Goal: Task Accomplishment & Management: Complete application form

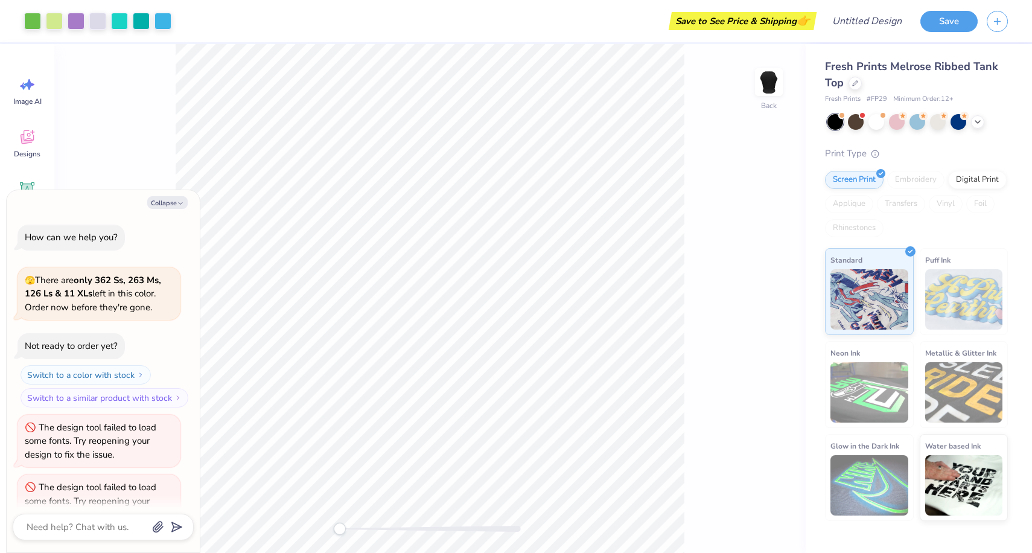
scroll to position [26, 0]
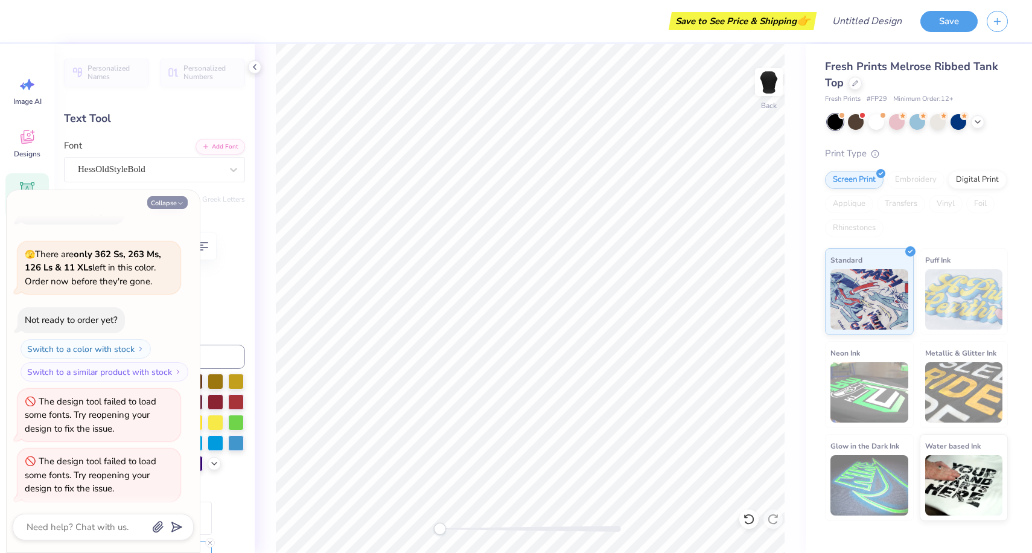
click at [171, 207] on button "Collapse" at bounding box center [167, 202] width 40 height 13
type textarea "x"
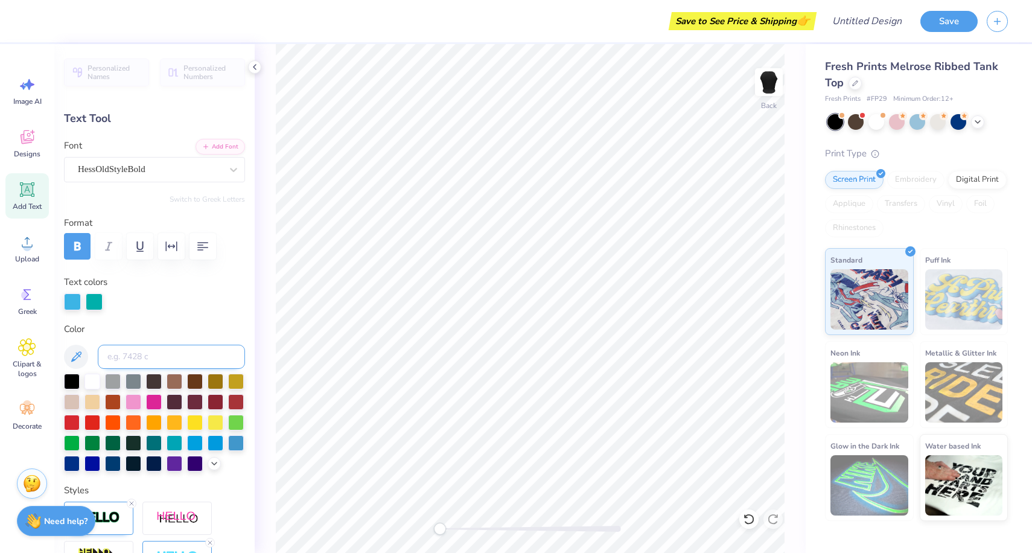
click at [165, 359] on input at bounding box center [171, 357] width 147 height 24
click at [169, 334] on div "Color" at bounding box center [154, 397] width 181 height 150
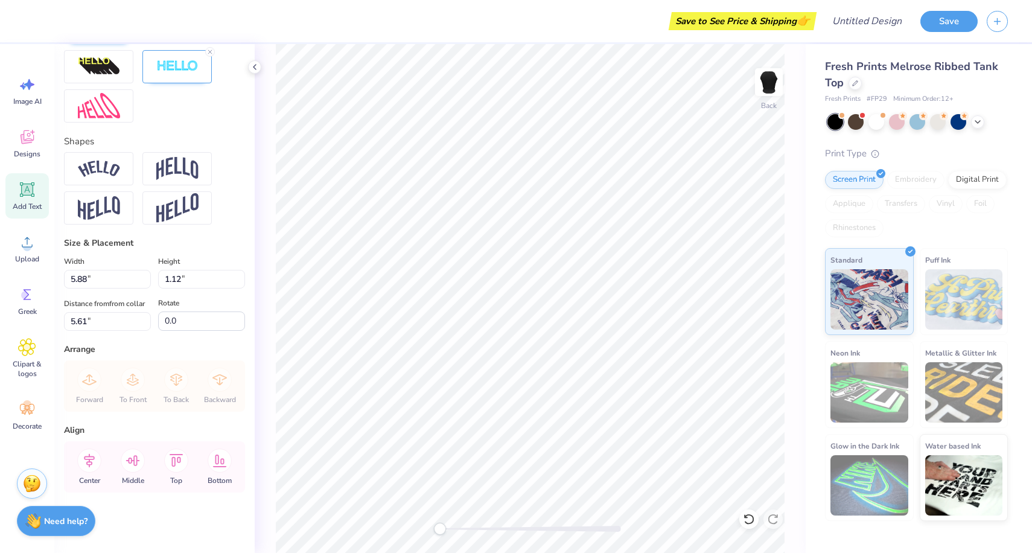
scroll to position [0, 0]
type textarea "I"
type textarea "BIG"
type input "6.75"
type input "0.26"
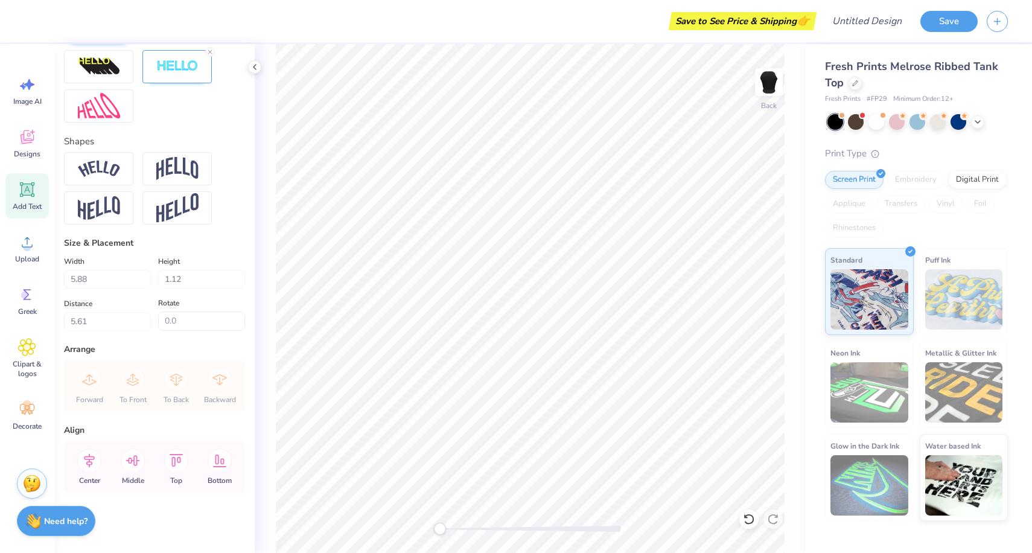
type input "7.57"
type textarea "K A P P A D E L T A"
type input "7.57"
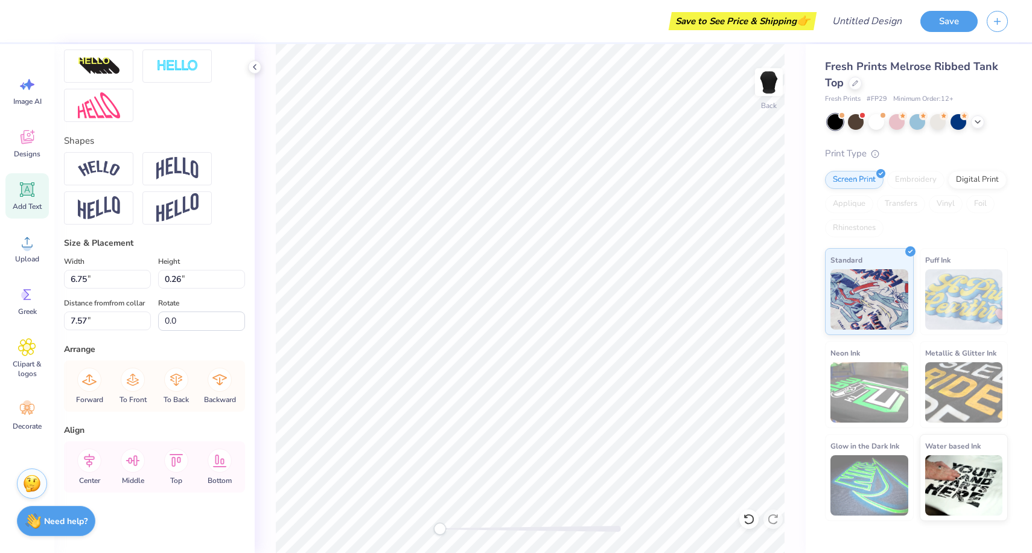
type input "0.50"
type input "6.83"
type textarea "UNDER THE SEA"
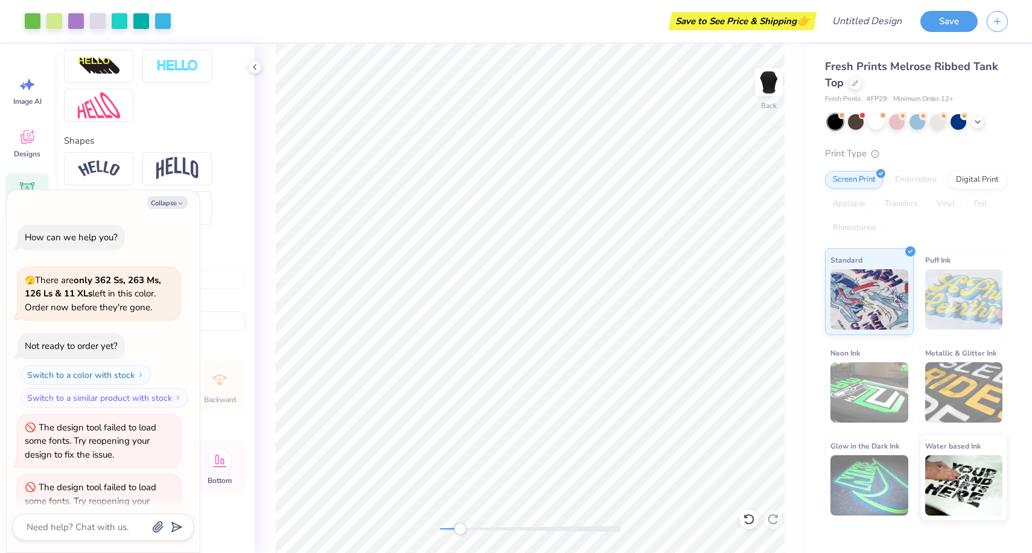
scroll to position [98, 0]
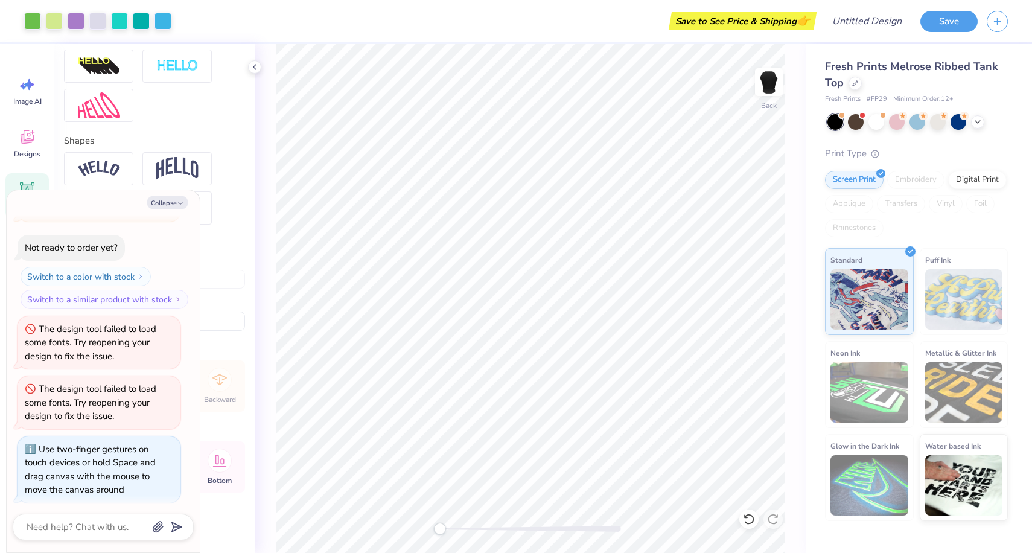
click at [374, 543] on div "Back" at bounding box center [530, 298] width 551 height 509
click at [952, 12] on button "Save" at bounding box center [948, 19] width 57 height 21
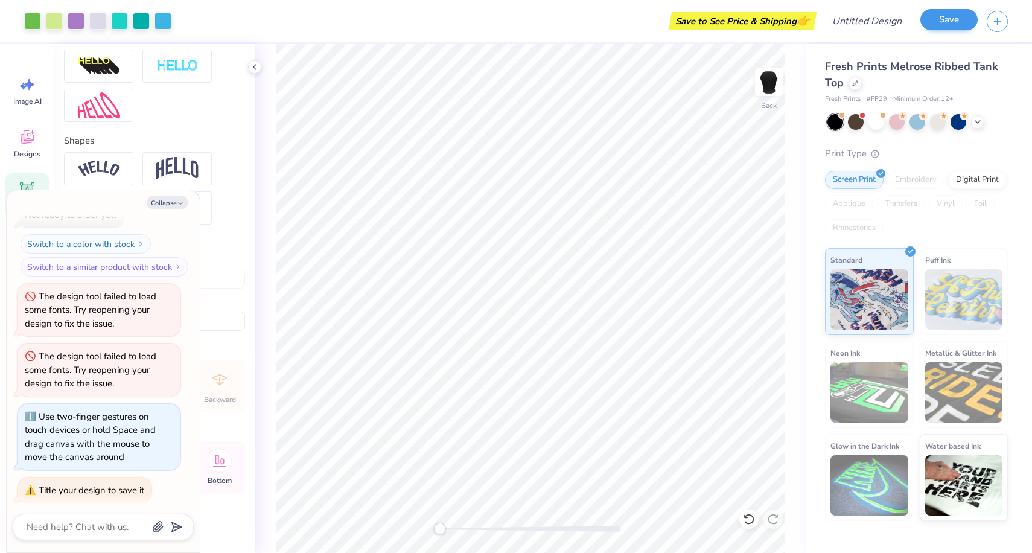
click at [941, 13] on button "Save" at bounding box center [948, 19] width 57 height 21
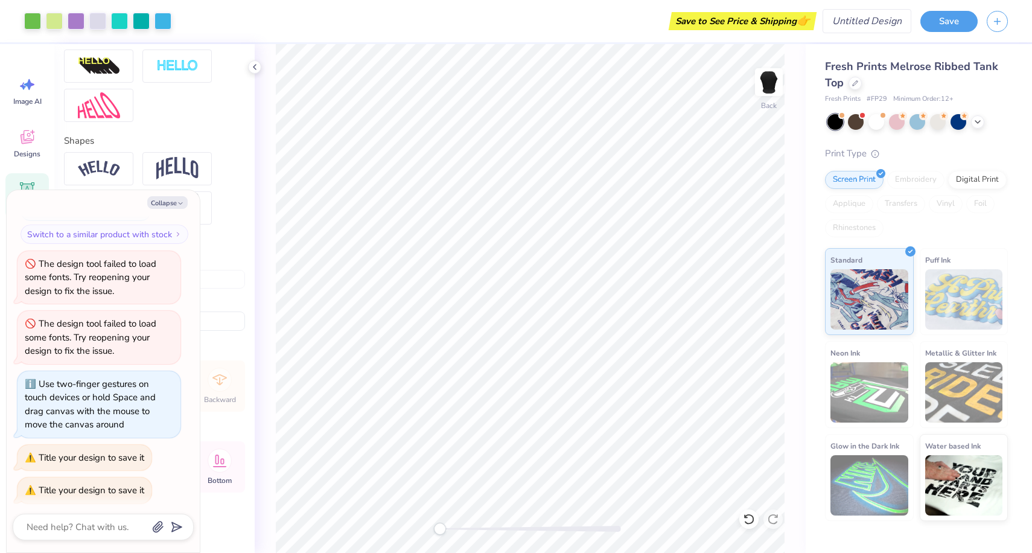
type textarea "x"
click at [850, 21] on input "Design Title" at bounding box center [852, 21] width 118 height 24
type input "B"
type textarea "x"
type input "BI"
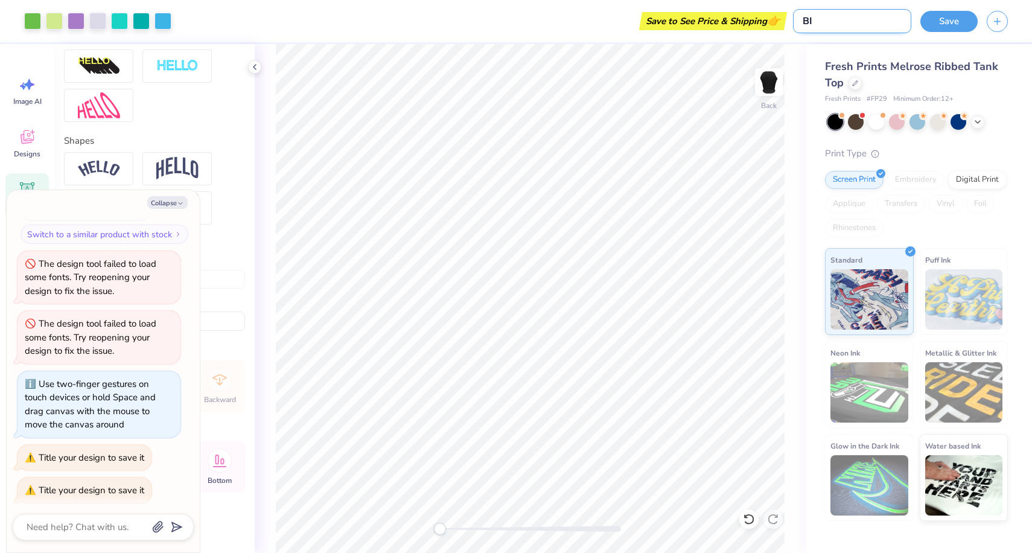
type textarea "x"
type input "BIG"
type textarea "x"
type input "BIG?"
type textarea "x"
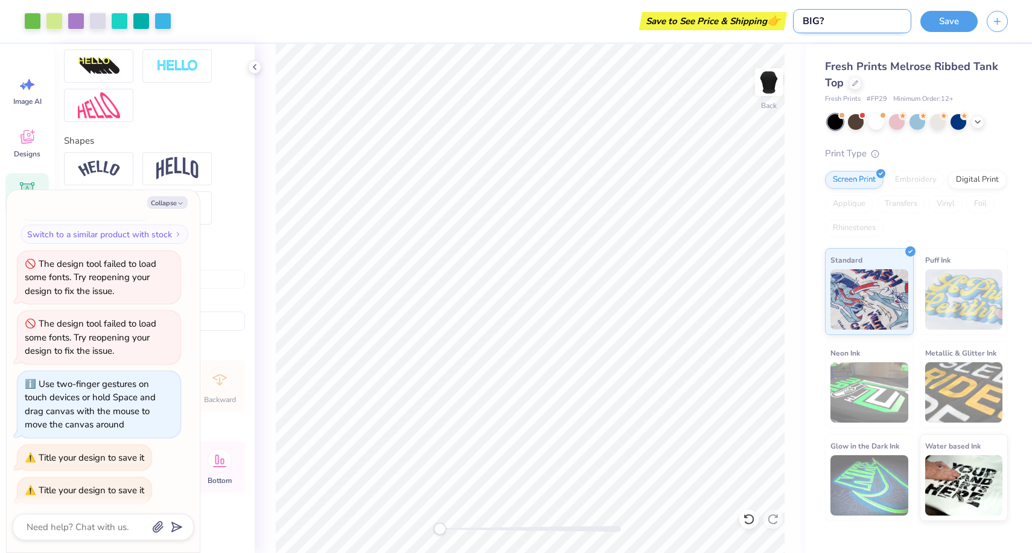
type input "BIG"
type textarea "x"
type input "BI"
type textarea "x"
type input "B"
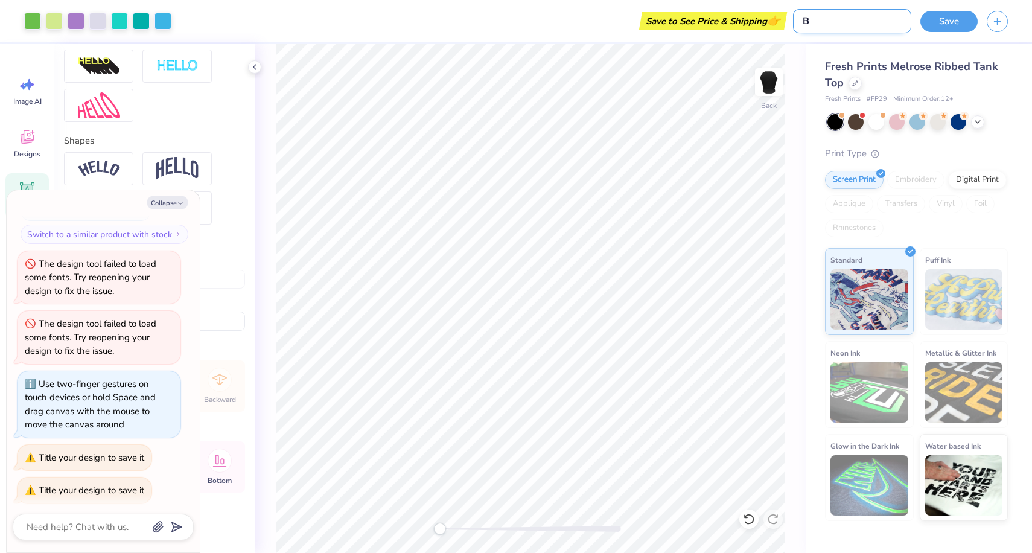
type textarea "x"
type input "Bi"
type textarea "x"
type input "Big"
type textarea "x"
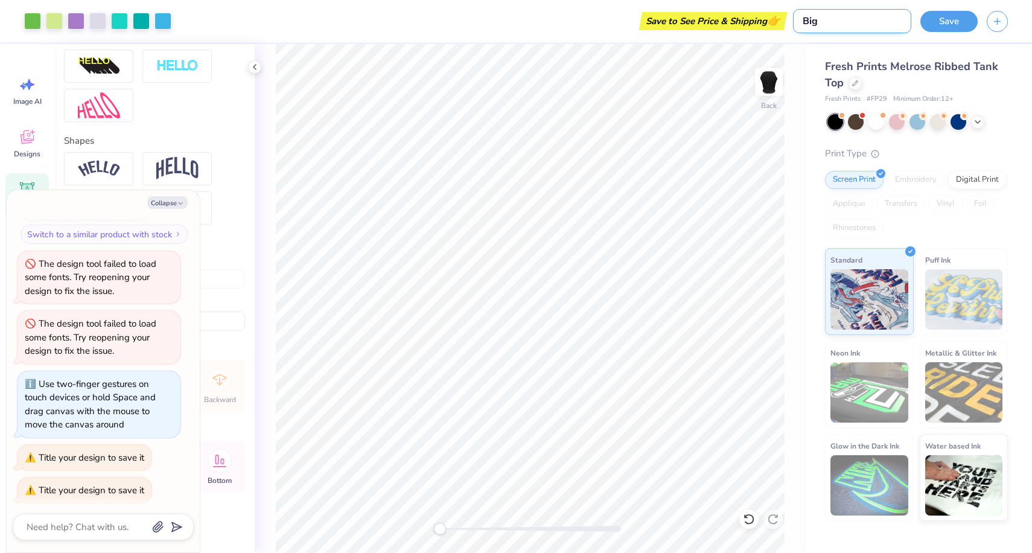
type input "Big/"
type textarea "x"
type input "Big/L"
type textarea "x"
type input "Big/Li"
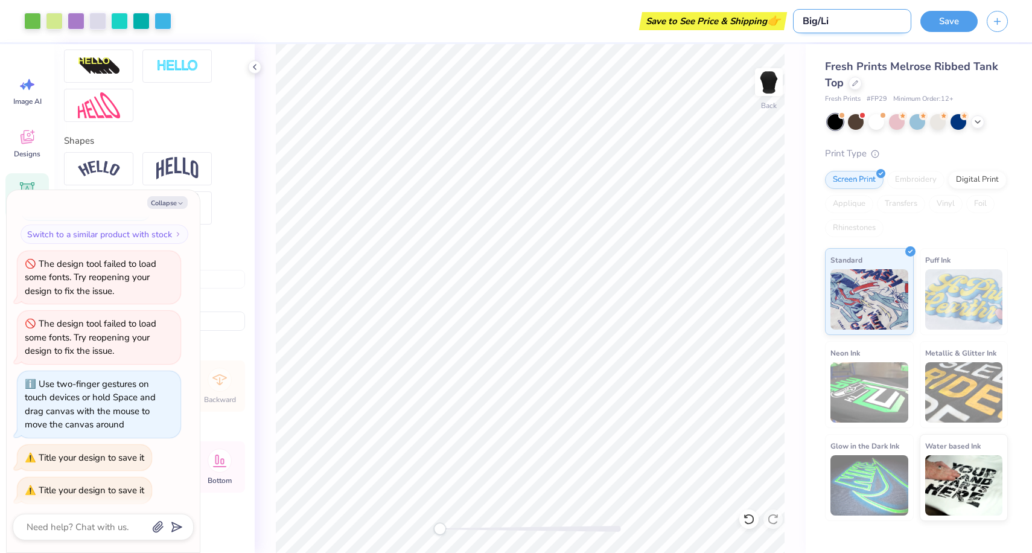
type textarea "x"
type input "Big/Lit"
type textarea "x"
type input "Big/Litt"
type textarea "x"
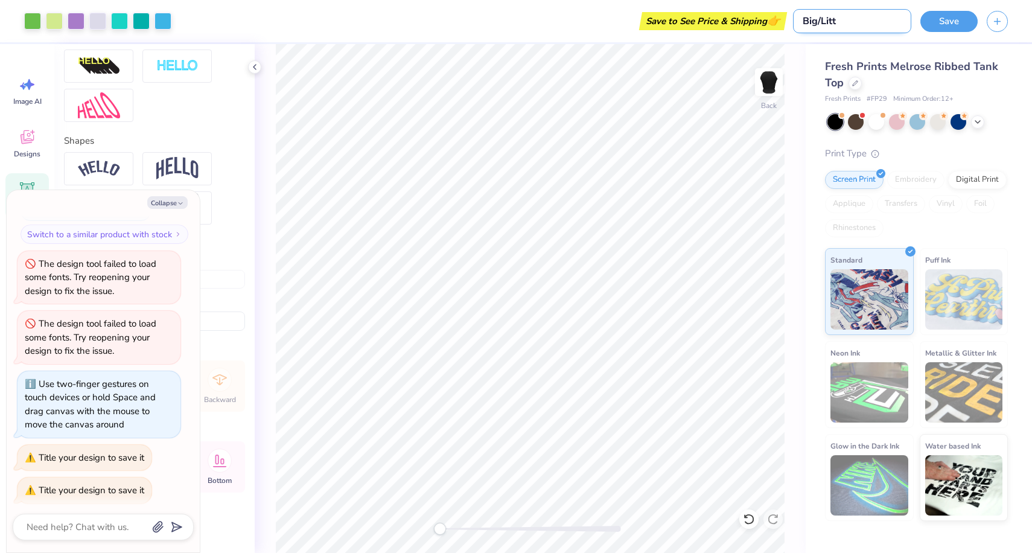
type input "Big/Littl"
type textarea "x"
type input "Big/Little"
type textarea "x"
type input "Big/Little"
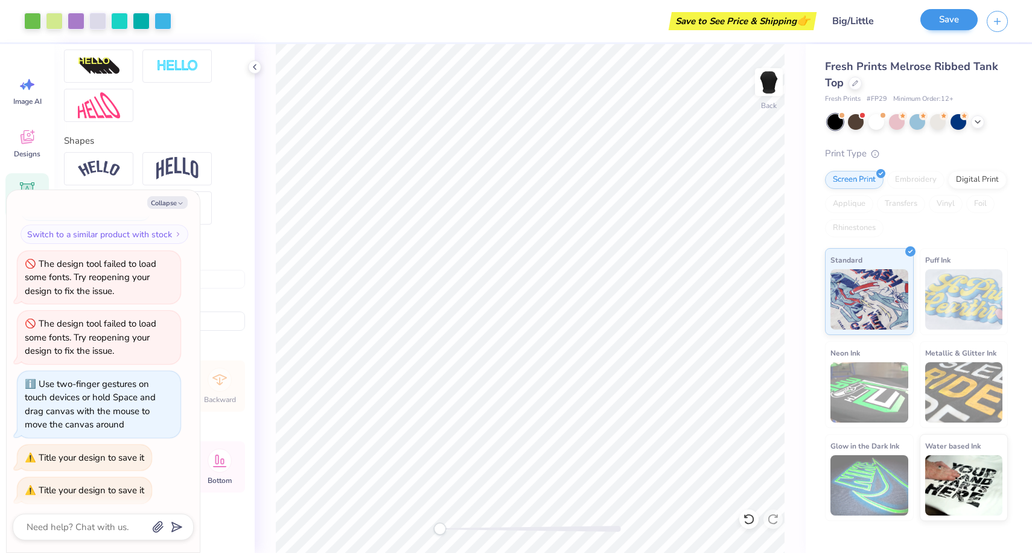
click at [971, 13] on button "Save" at bounding box center [948, 19] width 57 height 21
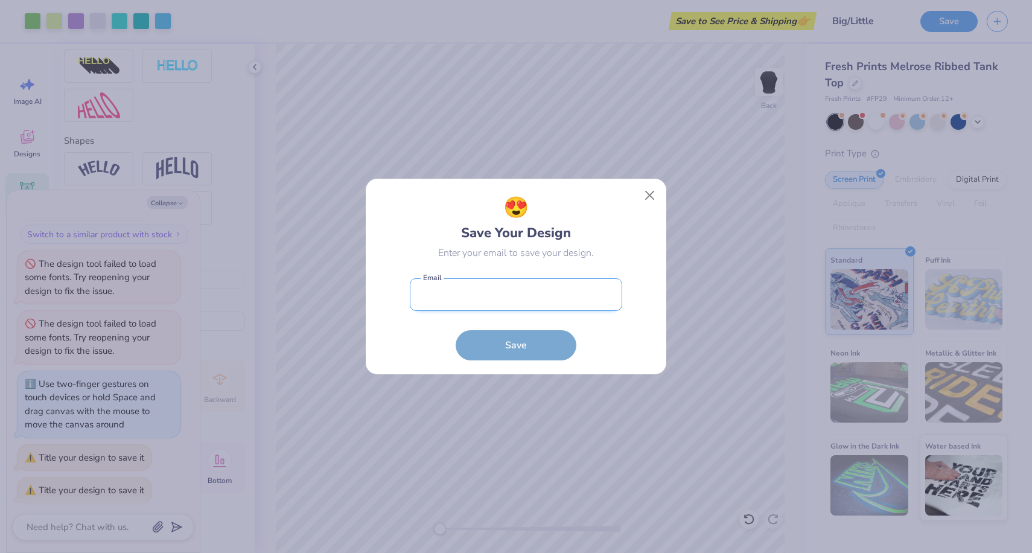
click at [570, 305] on input "email" at bounding box center [516, 294] width 212 height 33
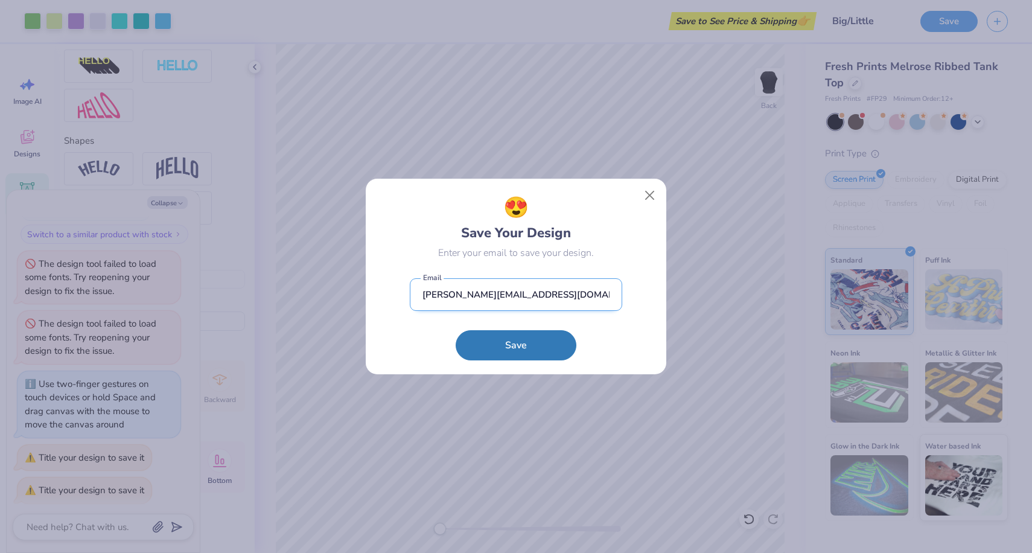
type input "[PERSON_NAME][EMAIL_ADDRESS][DOMAIN_NAME]"
click at [516, 345] on button "Save" at bounding box center [516, 345] width 121 height 30
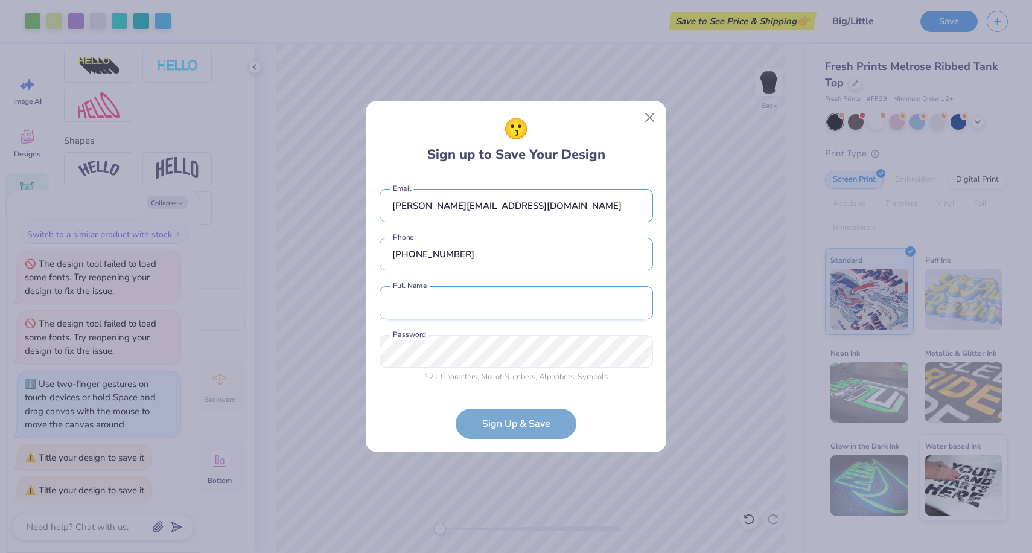
type input "[PHONE_NUMBER]"
type input "[PERSON_NAME]"
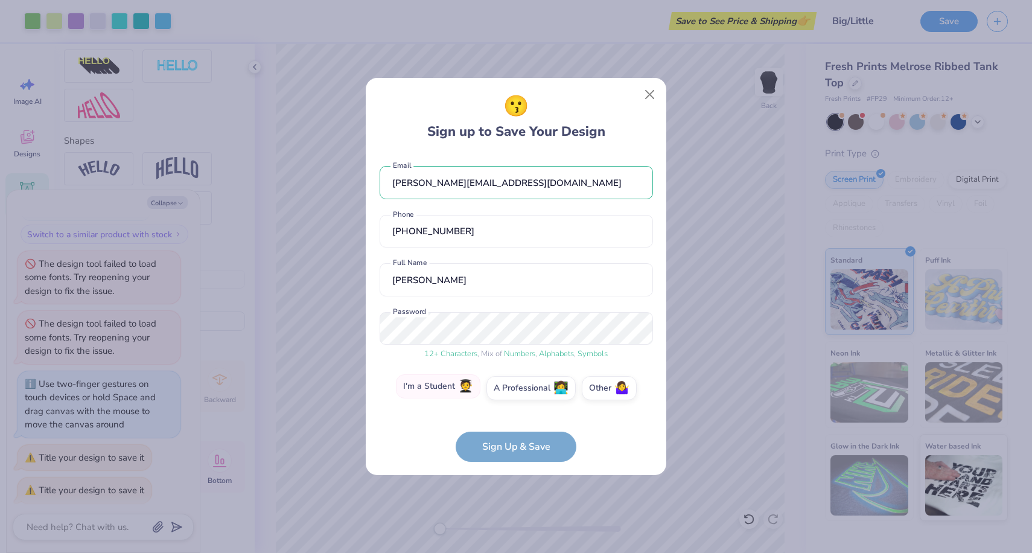
click at [458, 392] on label "I'm a Student 🧑‍🎓" at bounding box center [438, 386] width 84 height 24
click at [512, 392] on input "I'm a Student 🧑‍🎓" at bounding box center [516, 391] width 8 height 8
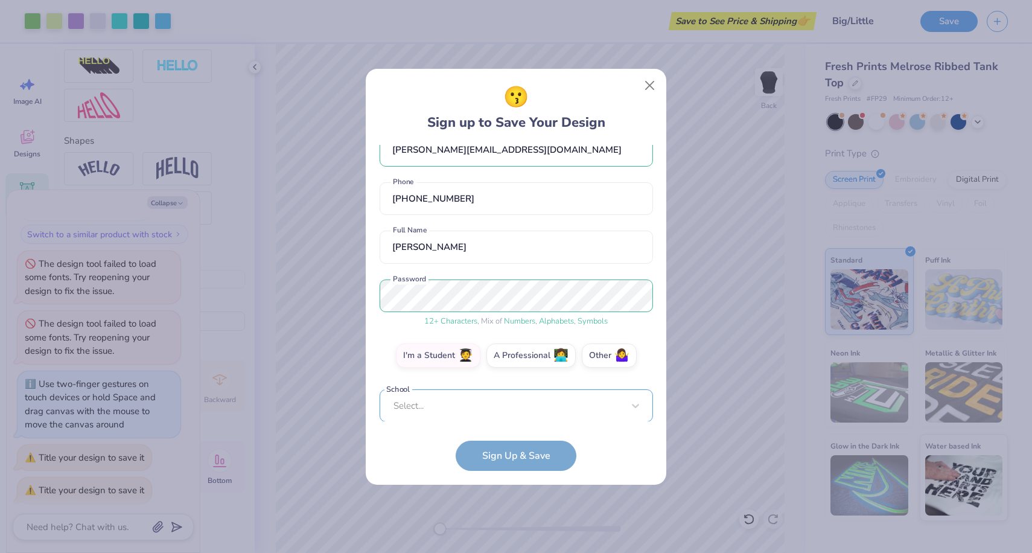
click at [485, 409] on div "Select..." at bounding box center [516, 405] width 273 height 33
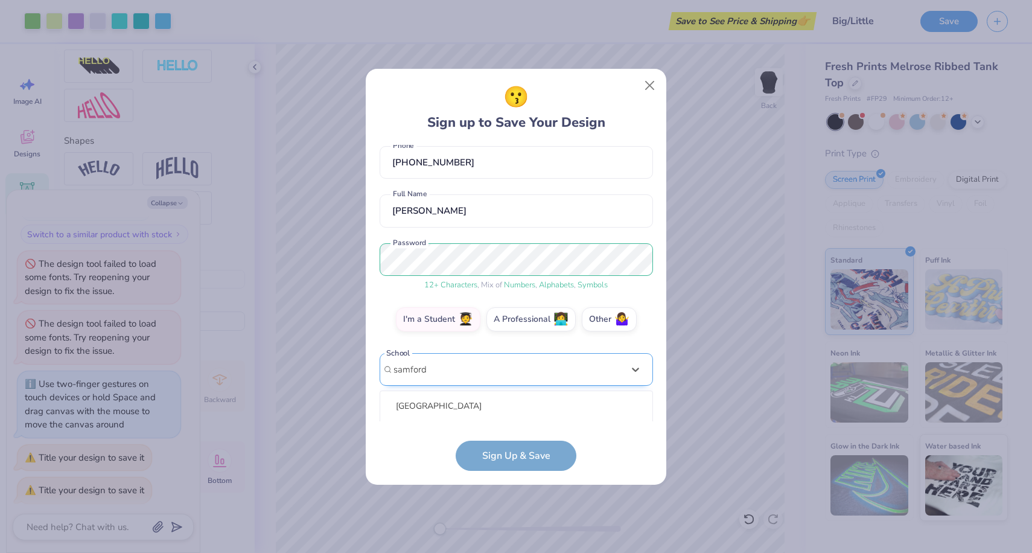
scroll to position [211, 0]
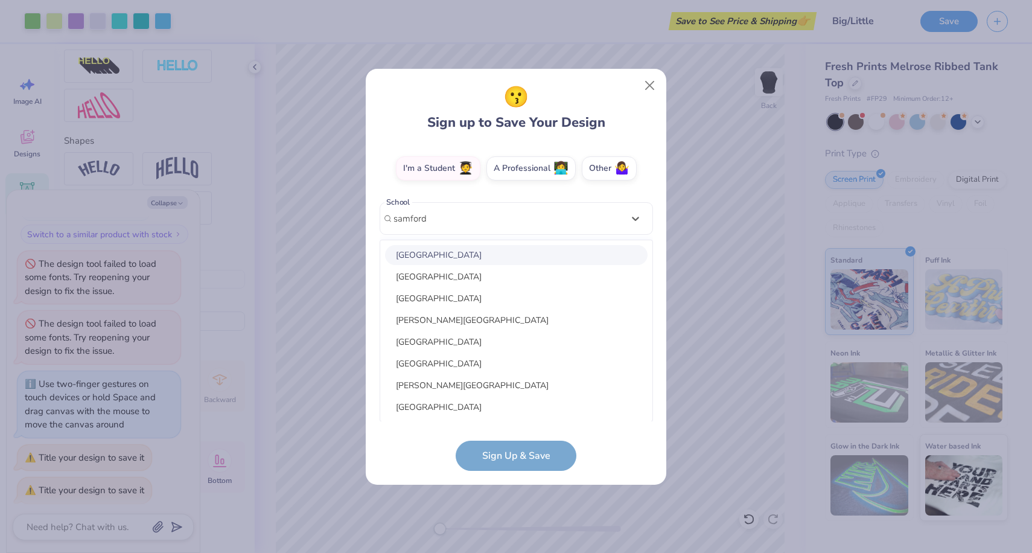
click at [504, 261] on div "[GEOGRAPHIC_DATA]" at bounding box center [516, 255] width 263 height 20
type input "samford"
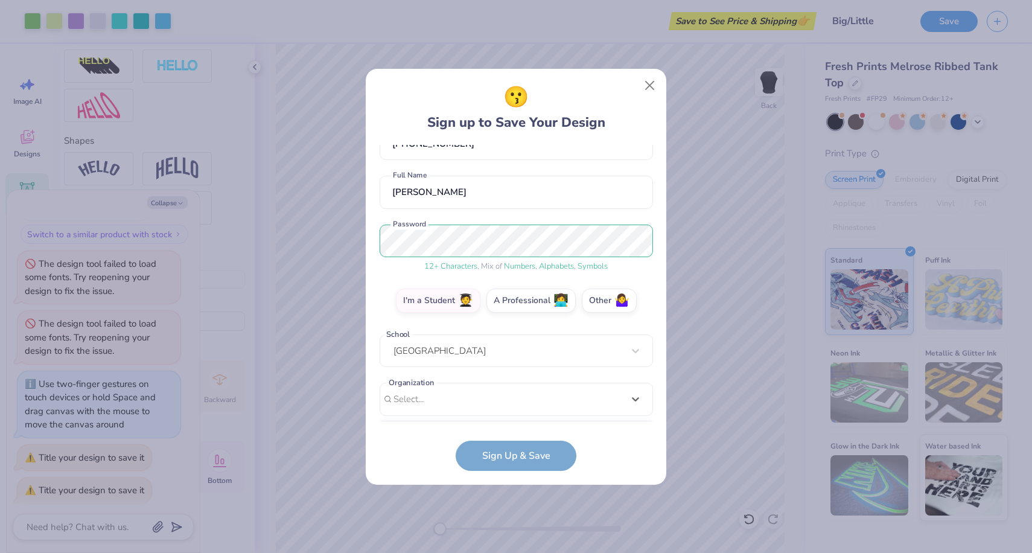
click at [499, 406] on div "option focused, 1 of 15. 15 results available. Use Up and Down to choose option…" at bounding box center [516, 493] width 273 height 220
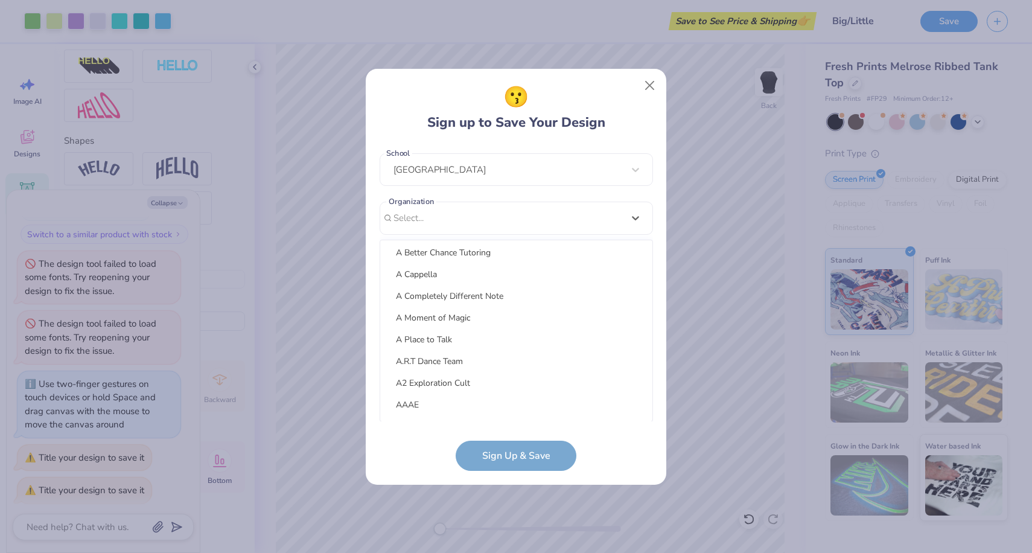
scroll to position [479, 0]
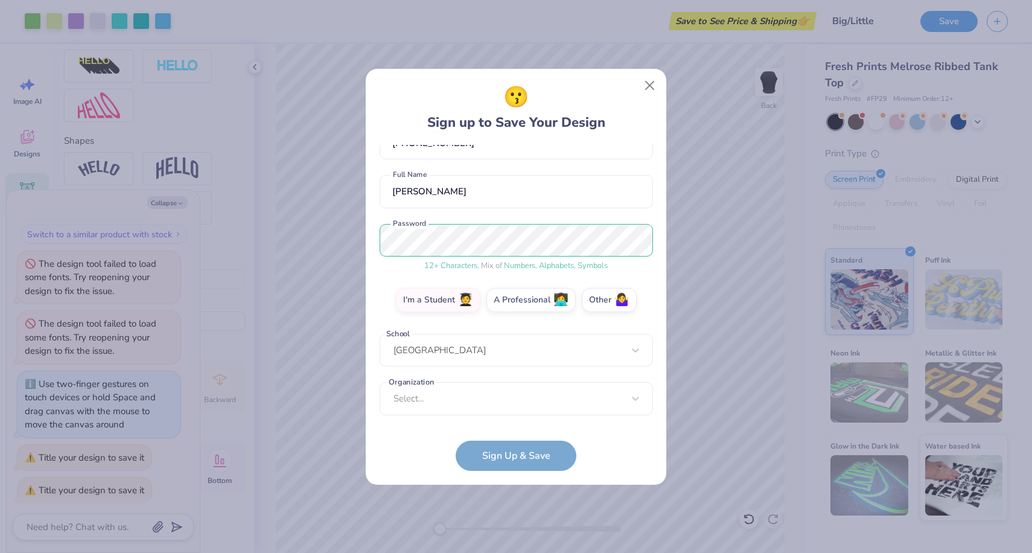
click at [513, 456] on form "[PERSON_NAME][EMAIL_ADDRESS][DOMAIN_NAME] Email [PHONE_NUMBER] Phone [PERSON_NA…" at bounding box center [516, 308] width 273 height 326
click at [517, 383] on div "Select..." at bounding box center [516, 399] width 273 height 33
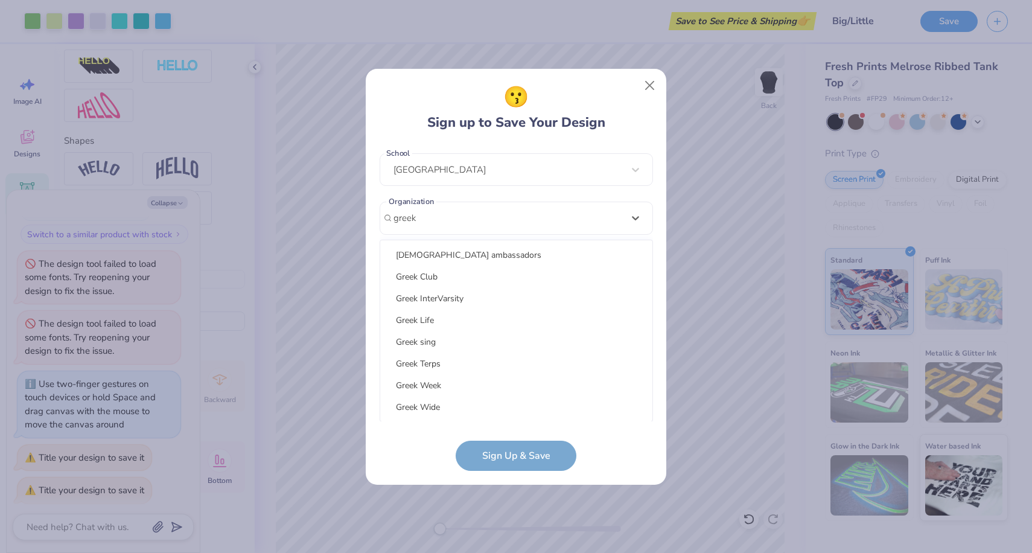
scroll to position [0, 0]
click at [524, 268] on div "Greek Club" at bounding box center [516, 277] width 263 height 20
type input "greek"
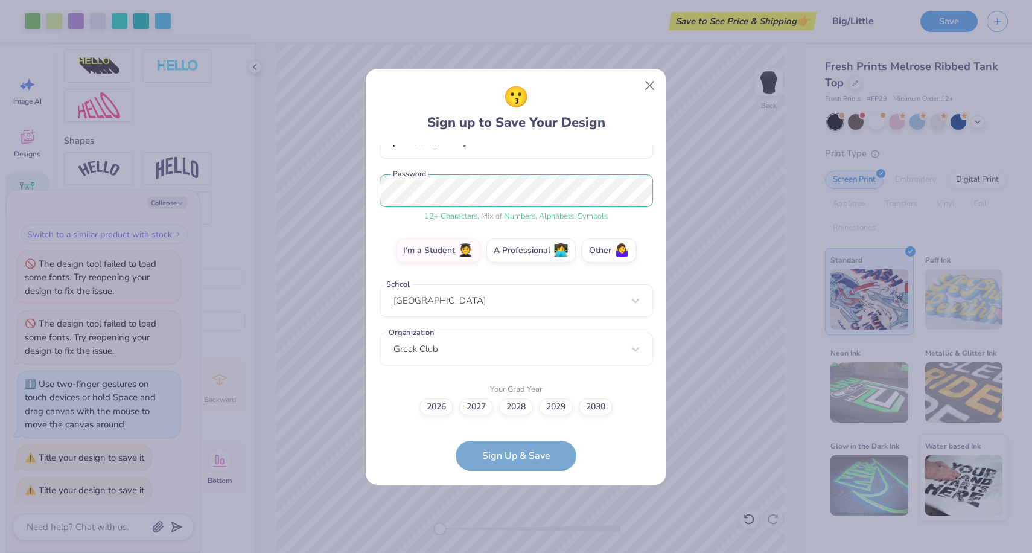
scroll to position [128, 0]
click at [526, 408] on label "2028" at bounding box center [516, 405] width 34 height 17
click at [520, 532] on input "2028" at bounding box center [516, 536] width 8 height 8
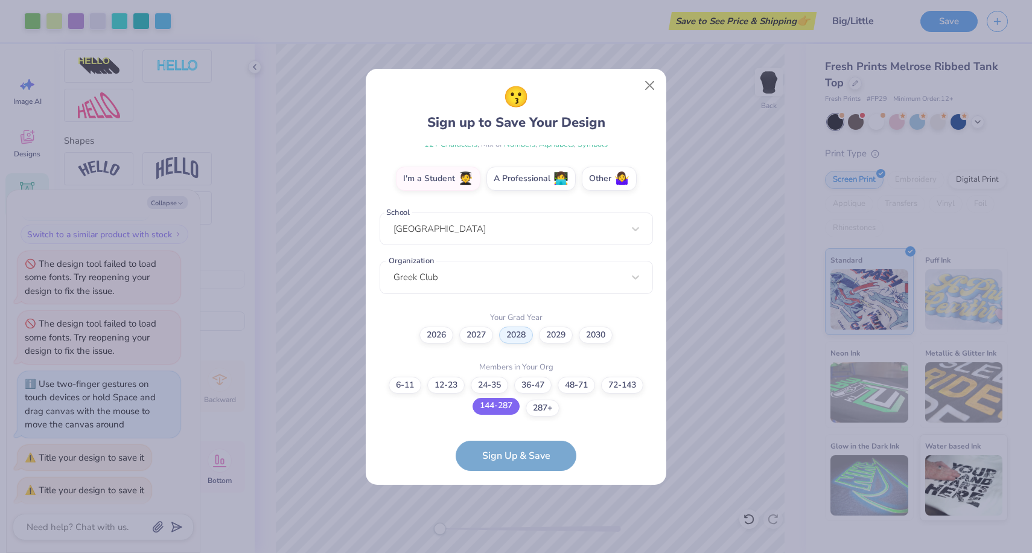
click at [506, 409] on label "144-287" at bounding box center [496, 406] width 47 height 17
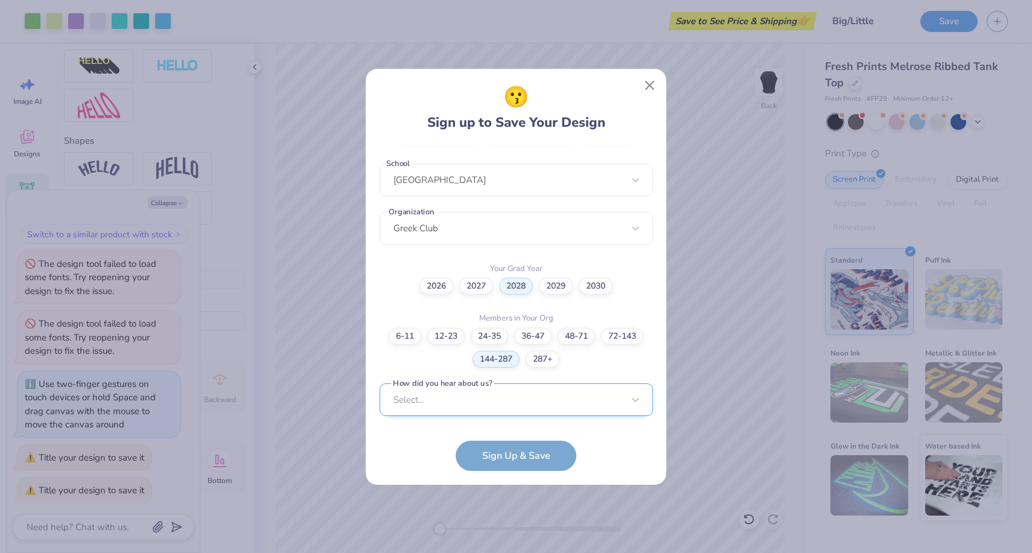
scroll to position [430, 0]
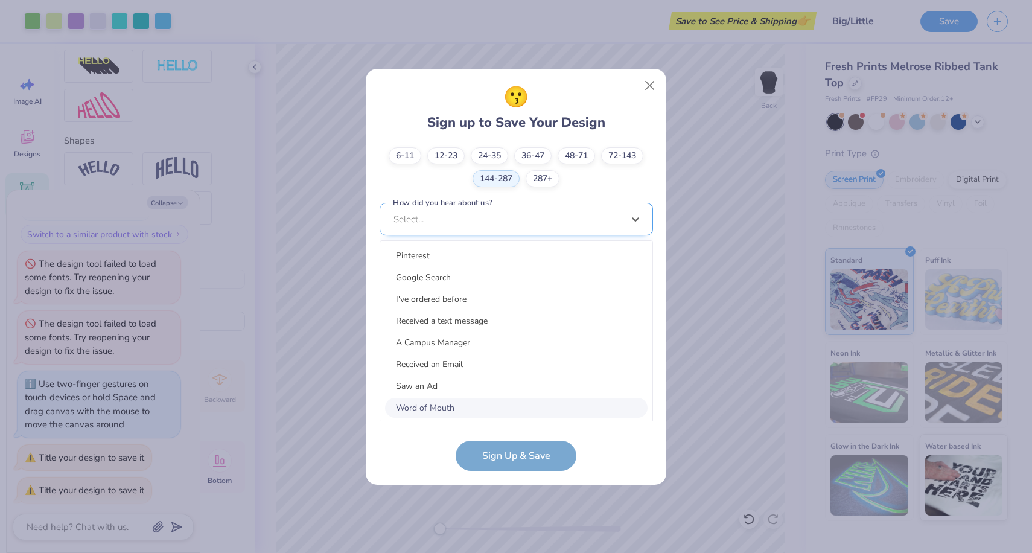
click at [517, 392] on div "option Word of Mouth focused, 8 of 15. 15 results available. Use Up and Down to…" at bounding box center [516, 313] width 273 height 220
click at [505, 264] on div "Pinterest" at bounding box center [516, 256] width 263 height 20
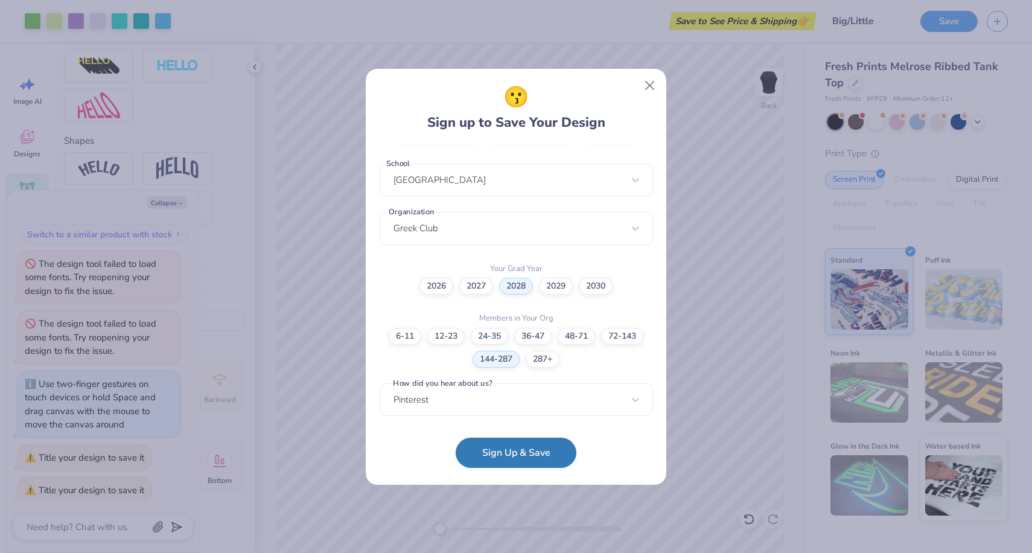
click at [517, 458] on button "Sign Up & Save" at bounding box center [516, 453] width 121 height 30
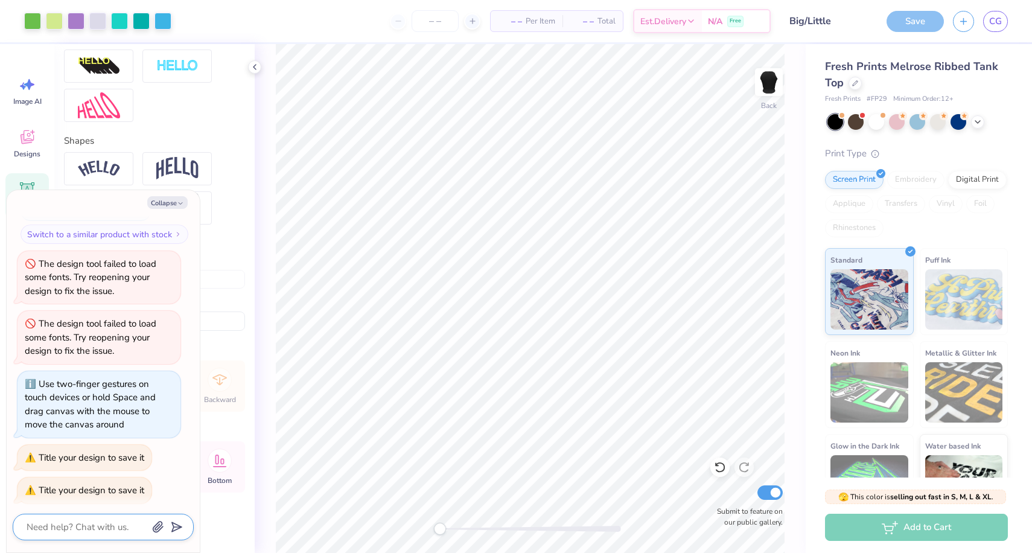
scroll to position [196, 0]
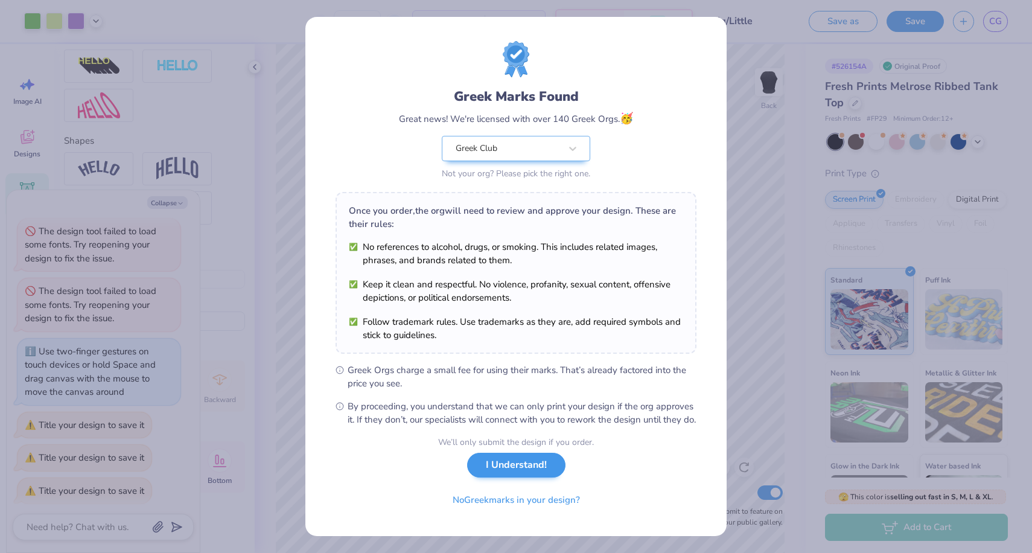
click at [517, 477] on button "I Understand!" at bounding box center [516, 465] width 98 height 25
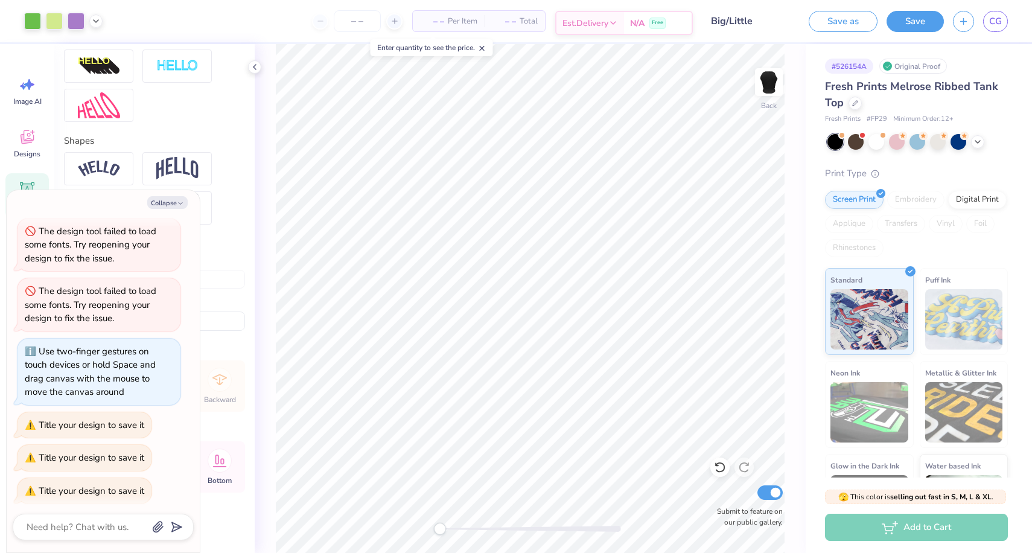
click at [616, 26] on icon at bounding box center [613, 23] width 10 height 10
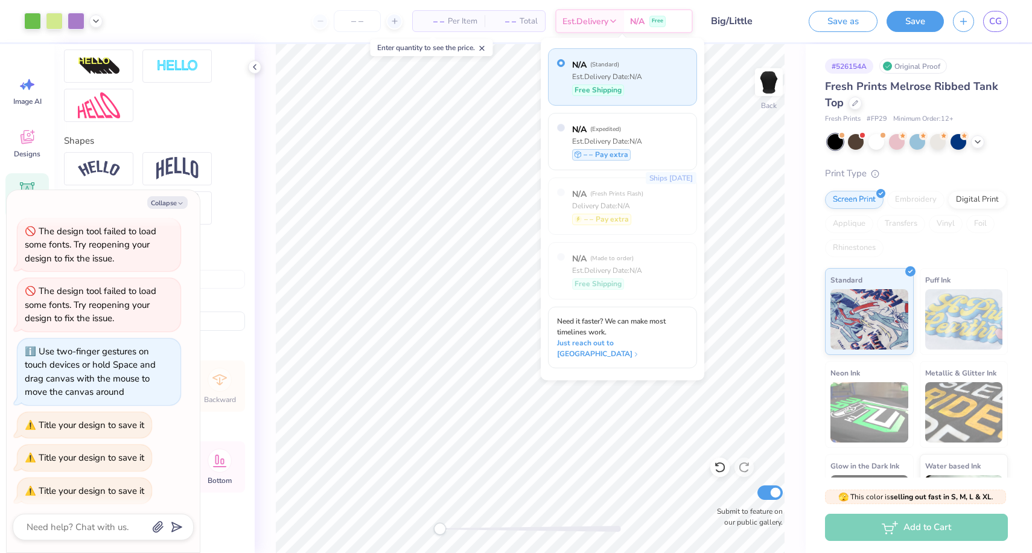
click at [642, 79] on div "Est. Delivery Date: N/A" at bounding box center [607, 76] width 70 height 11
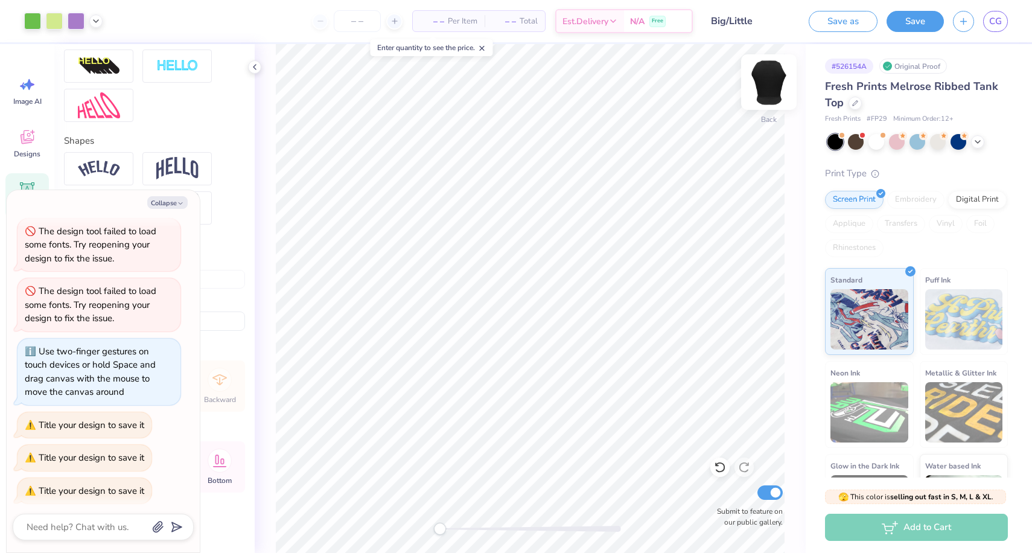
click at [770, 86] on img at bounding box center [769, 82] width 48 height 48
click at [764, 76] on img at bounding box center [769, 82] width 48 height 48
click at [978, 313] on img at bounding box center [964, 319] width 78 height 60
click at [920, 312] on div "Puff Ink" at bounding box center [964, 311] width 89 height 87
click at [902, 144] on div at bounding box center [897, 141] width 16 height 16
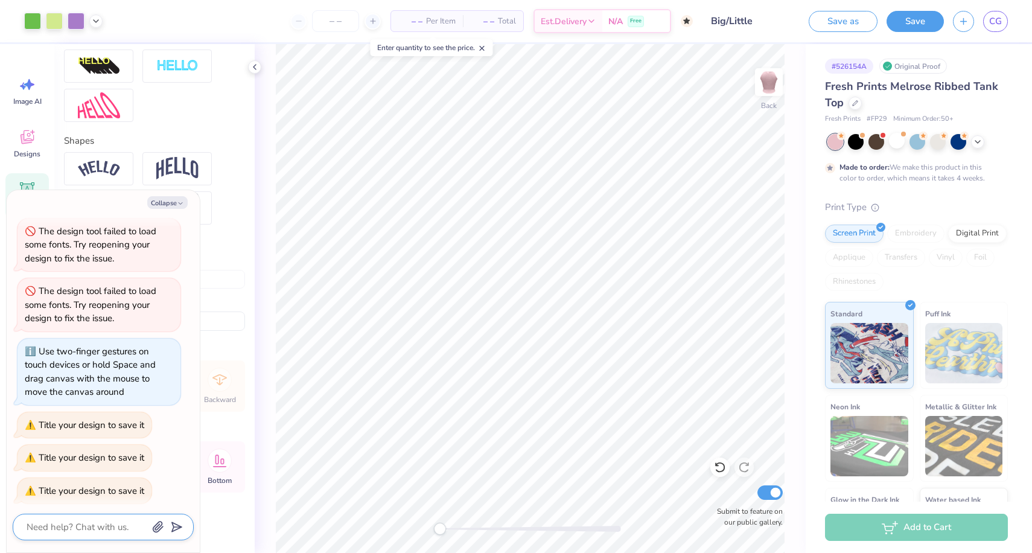
scroll to position [328, 0]
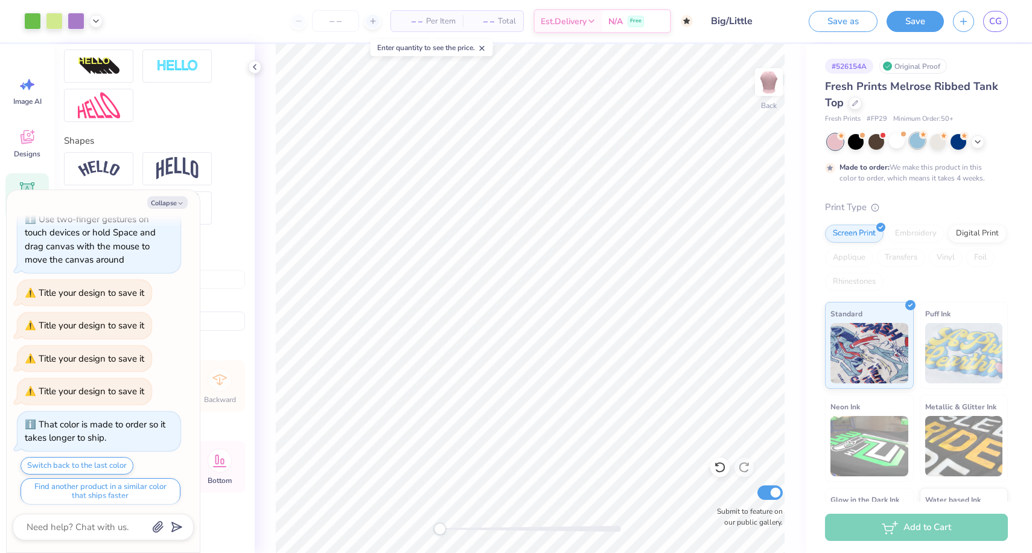
click at [913, 143] on div at bounding box center [917, 141] width 16 height 16
click at [979, 144] on icon at bounding box center [978, 141] width 10 height 10
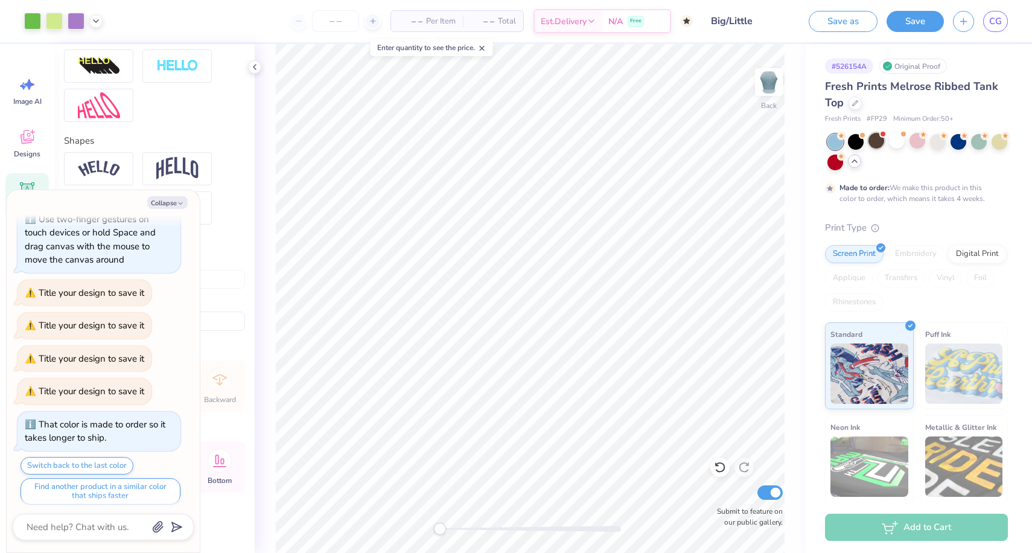
click at [875, 146] on div at bounding box center [876, 141] width 16 height 16
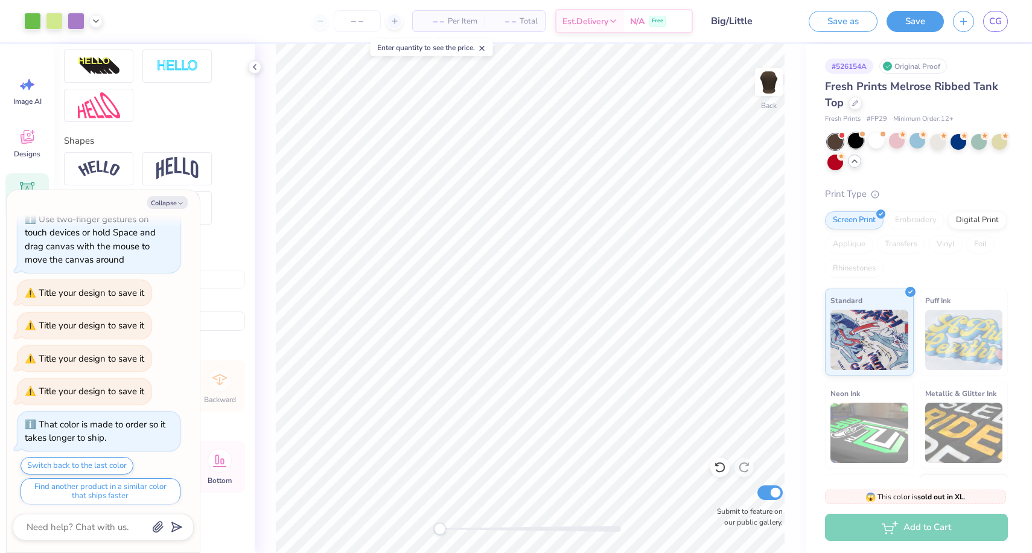
scroll to position [602, 0]
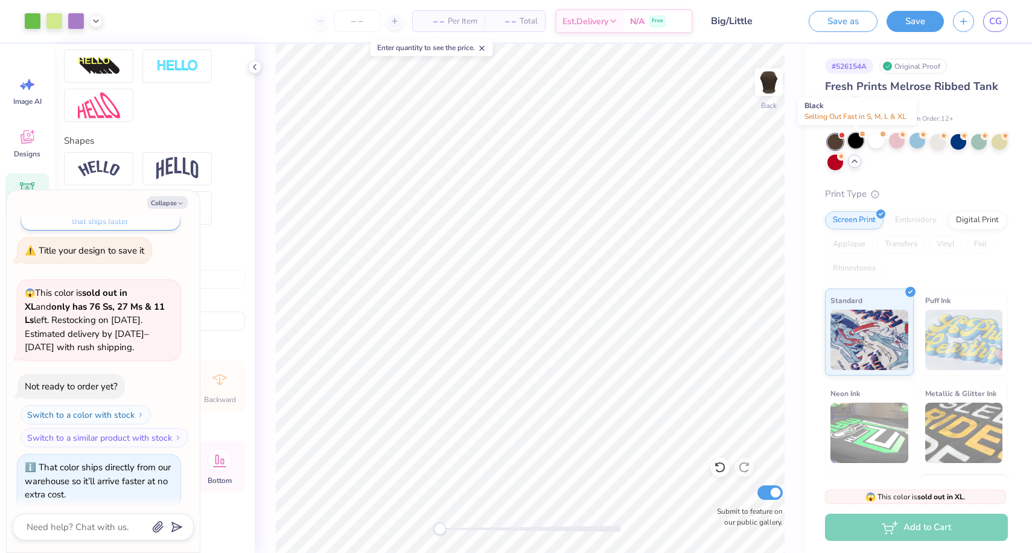
click at [853, 144] on div at bounding box center [856, 141] width 16 height 16
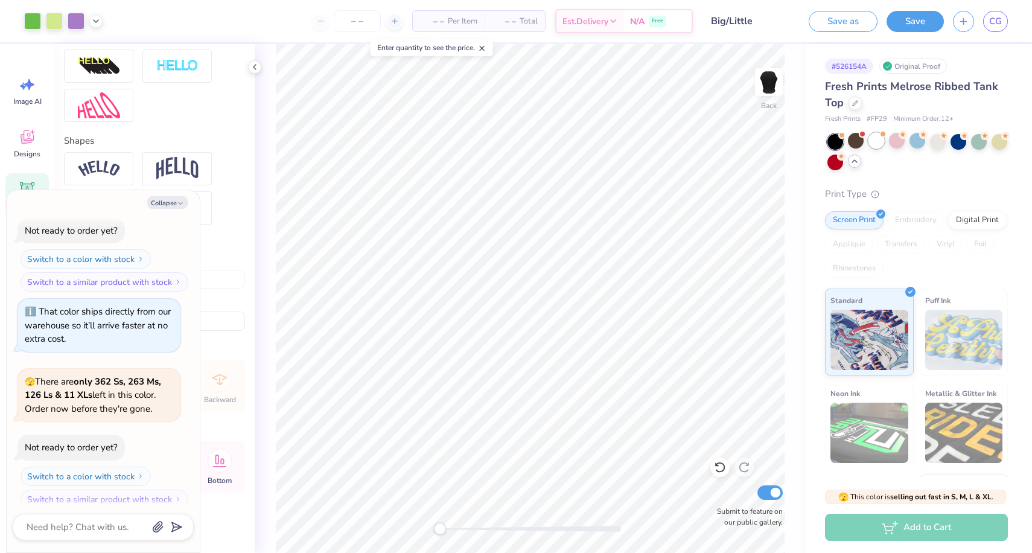
click at [874, 144] on div at bounding box center [876, 141] width 16 height 16
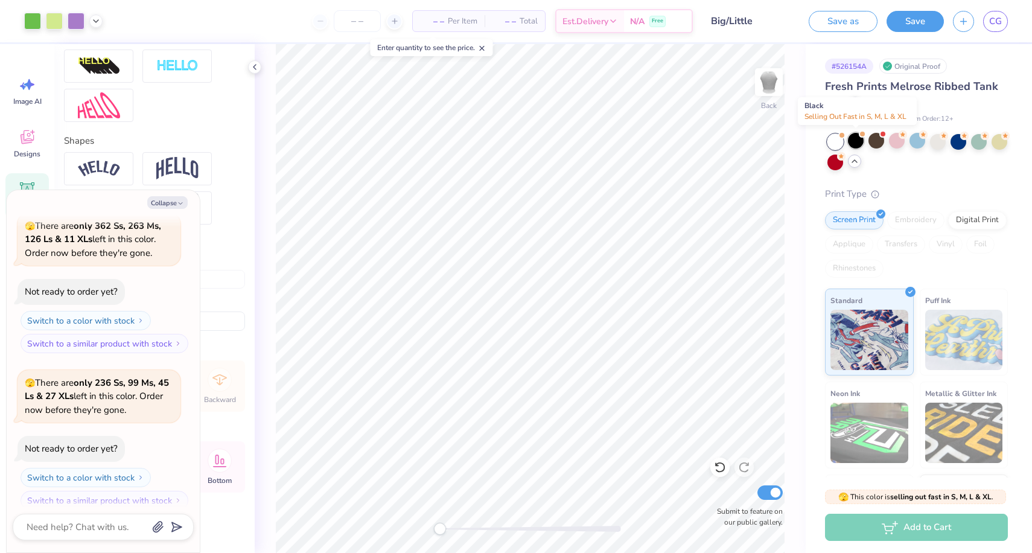
click at [859, 141] on div at bounding box center [856, 141] width 16 height 16
type textarea "x"
type input "2.56"
type input "1.14"
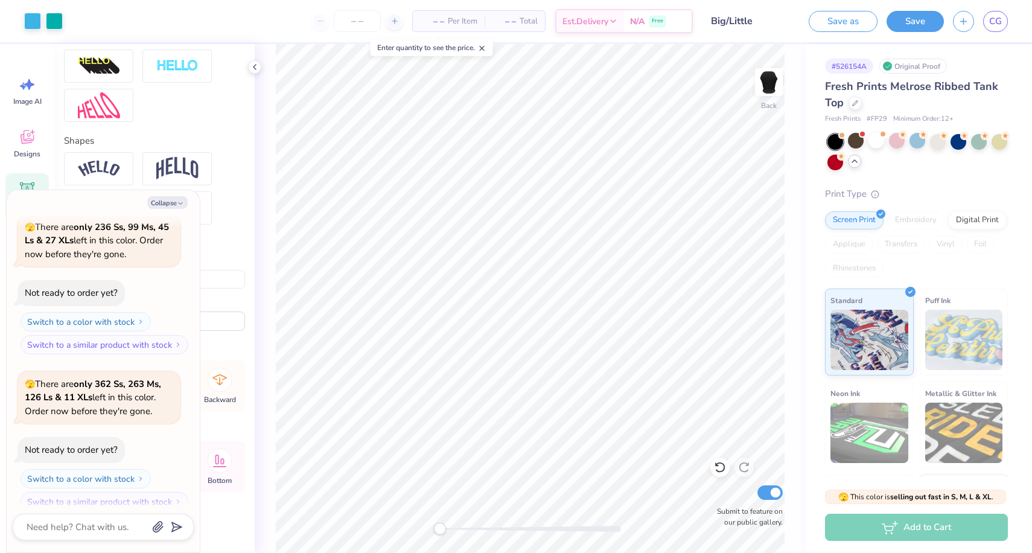
type input "5.35"
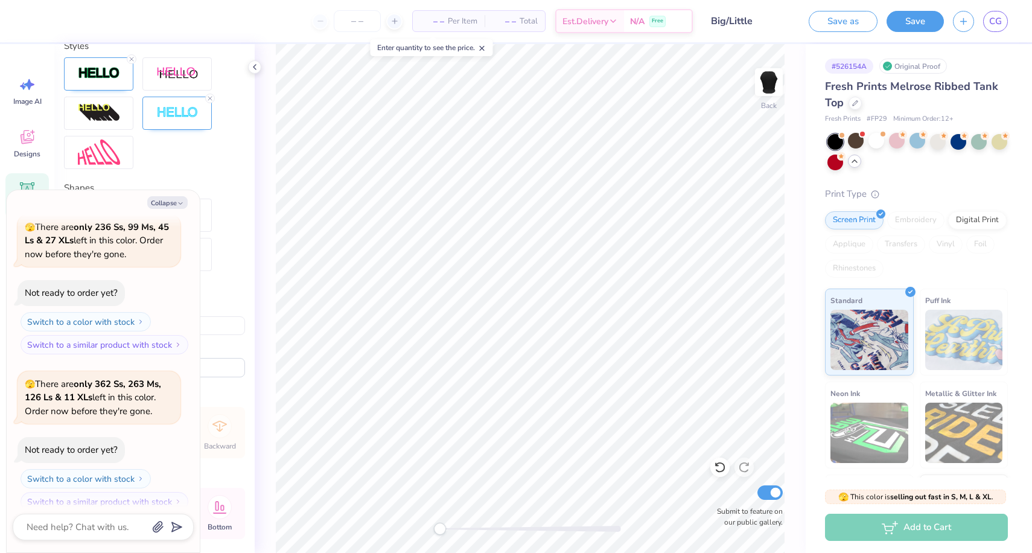
type textarea "x"
type textarea "L"
type textarea "x"
type textarea "LI"
type textarea "x"
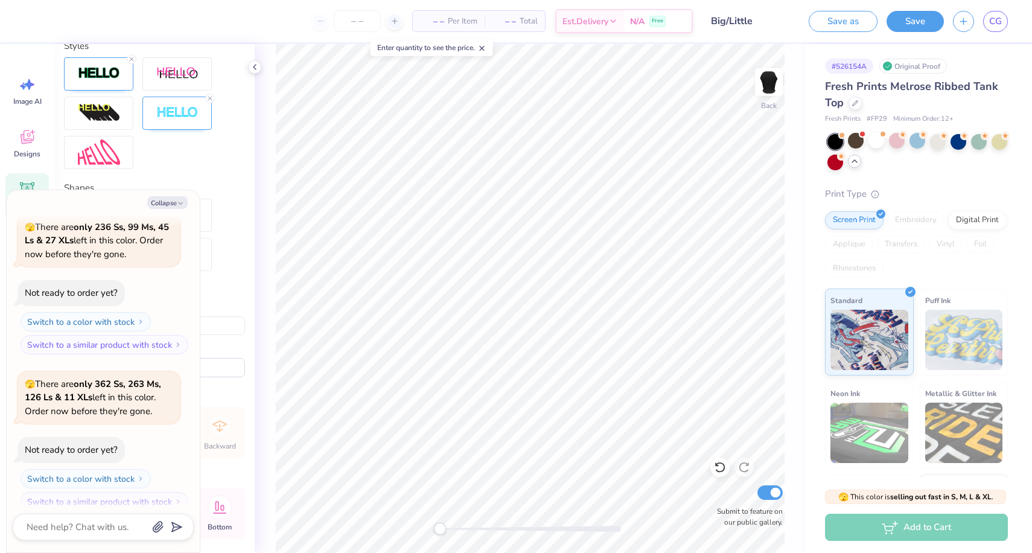
type textarea "LIT"
type textarea "x"
type textarea "LITT"
type textarea "x"
type textarea "LITTL"
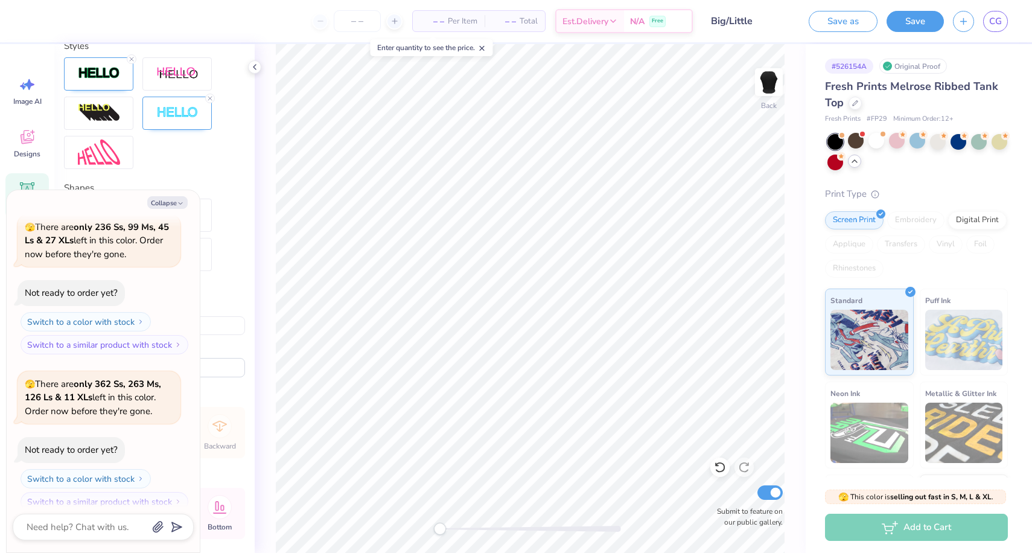
scroll to position [0, 1]
type textarea "x"
type textarea "LITTLE"
click at [859, 26] on button "Save as" at bounding box center [843, 19] width 69 height 21
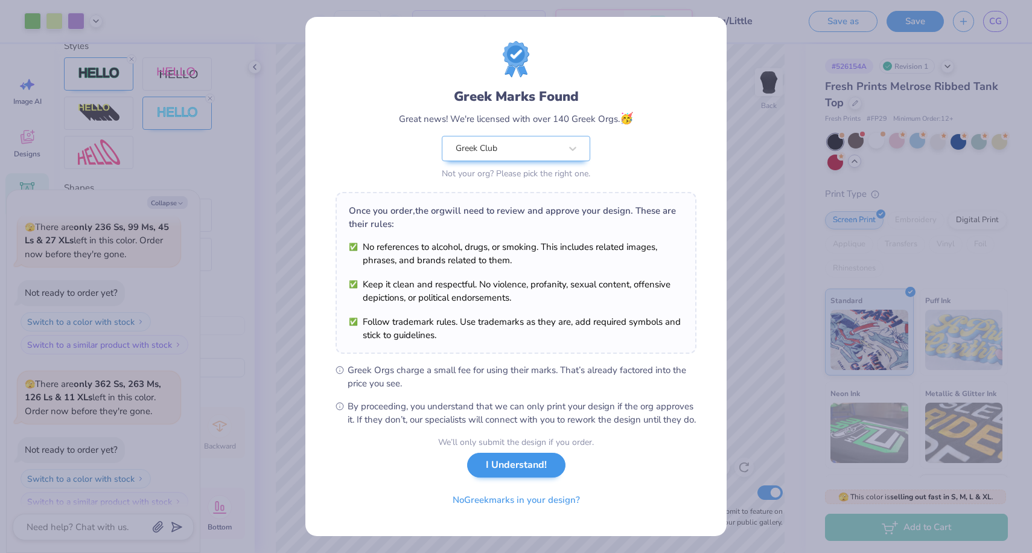
click at [520, 477] on button "I Understand!" at bounding box center [516, 465] width 98 height 25
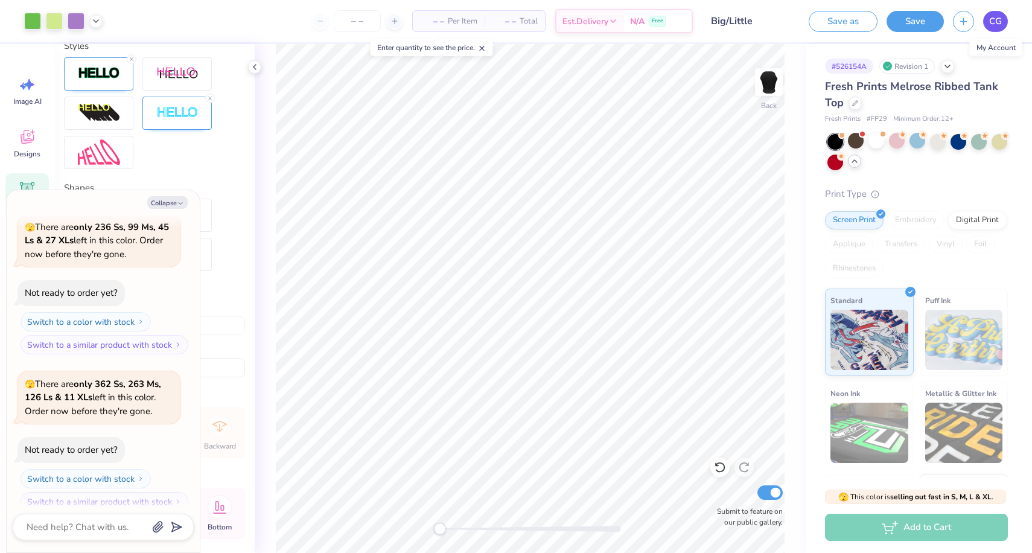
click at [1002, 21] on link "CG" at bounding box center [995, 21] width 25 height 21
type textarea "x"
type input "5.41"
type input "1.09"
type input "5.38"
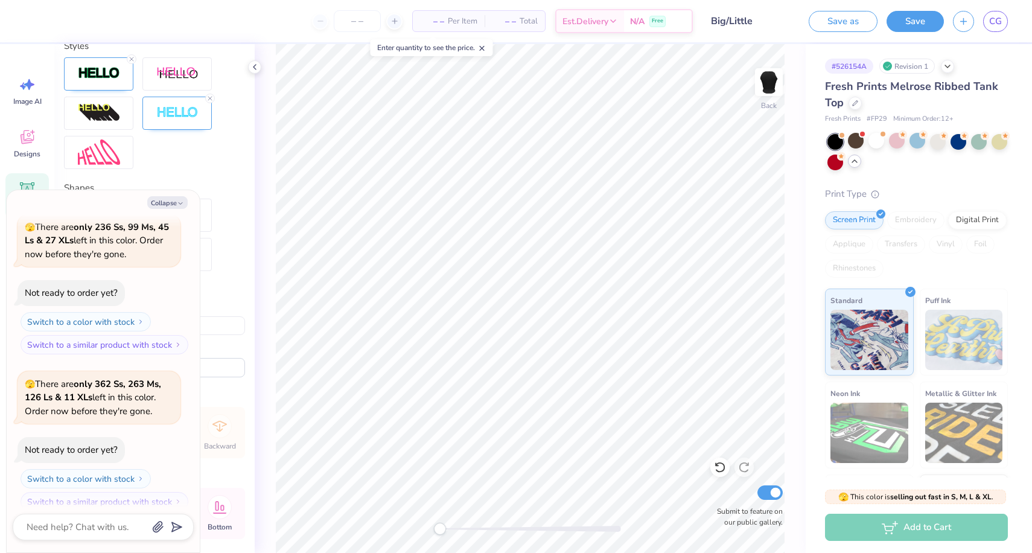
type textarea "x"
type textarea "B"
type textarea "x"
type textarea "Bi"
type textarea "x"
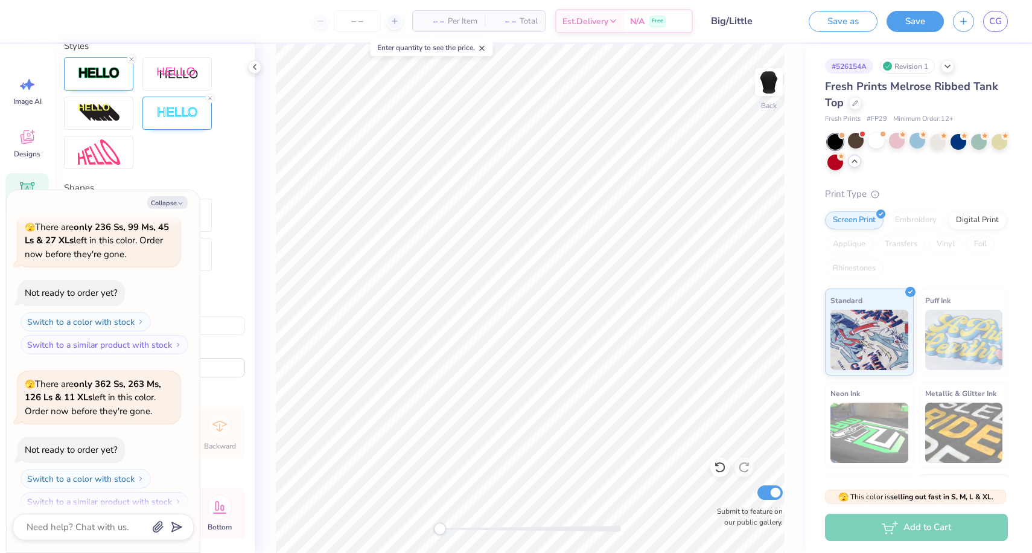
type textarea "Big"
type textarea "x"
type textarea "Bi"
type textarea "x"
type textarea "B"
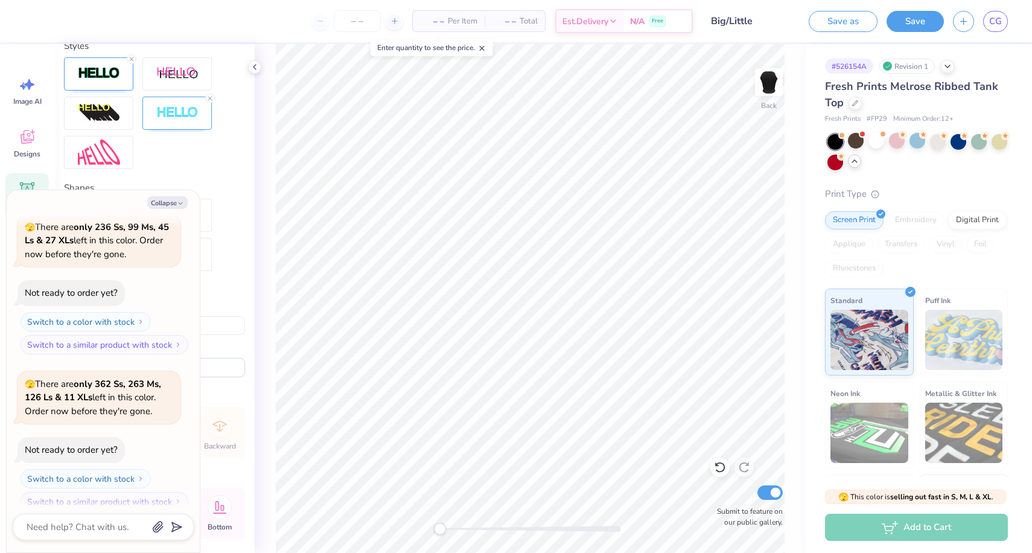
type textarea "x"
type textarea "BI"
type textarea "x"
type textarea "BIG"
click at [853, 21] on button "Save as" at bounding box center [843, 19] width 69 height 21
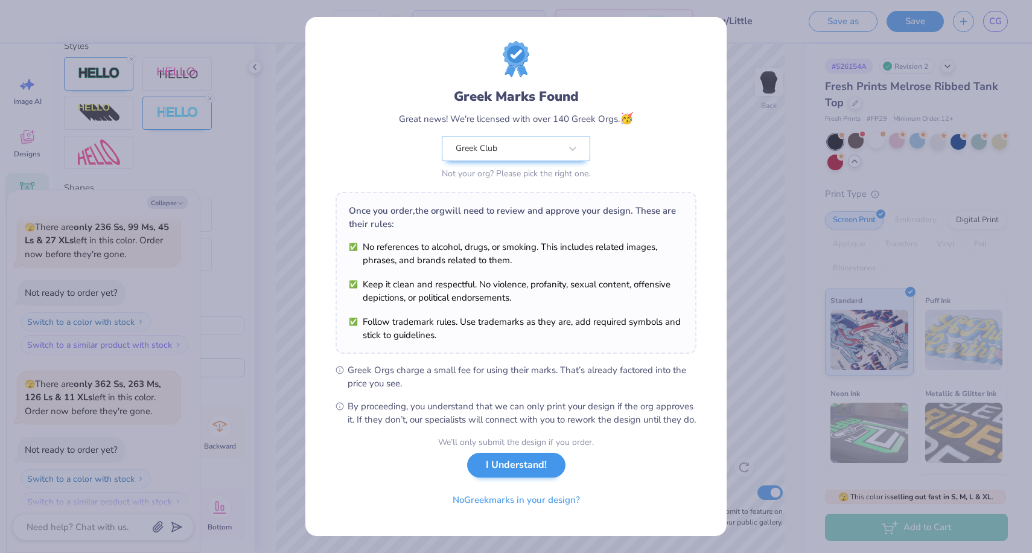
click at [531, 477] on button "I Understand!" at bounding box center [516, 465] width 98 height 25
type textarea "x"
